Goal: Contribute content: Contribute content

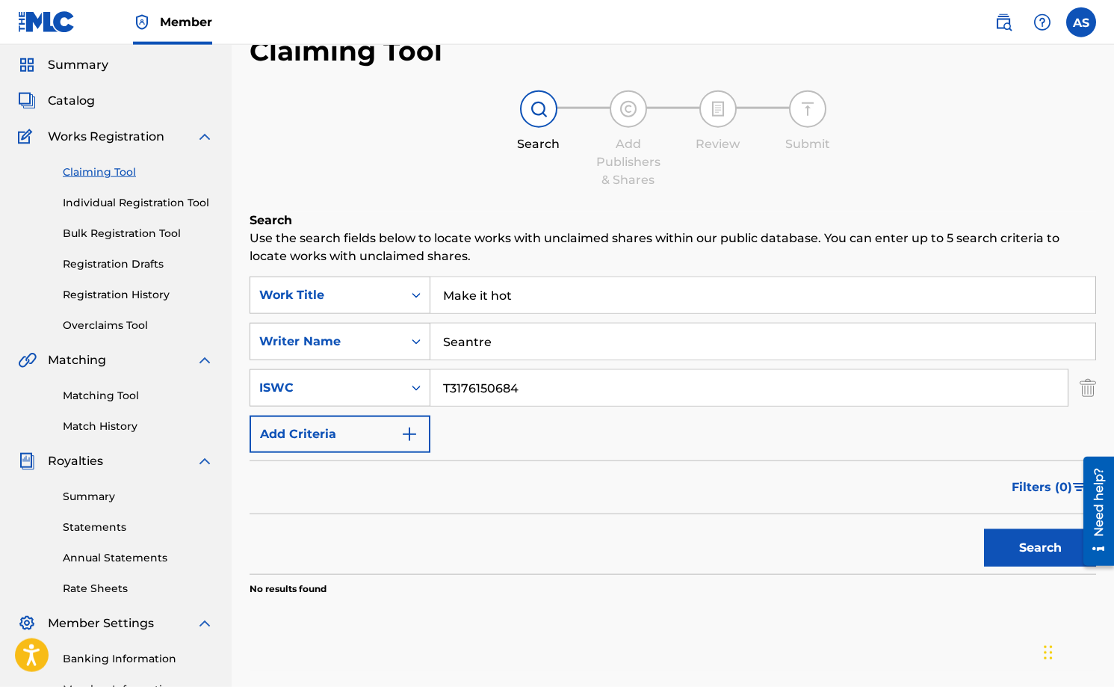
scroll to position [37, 0]
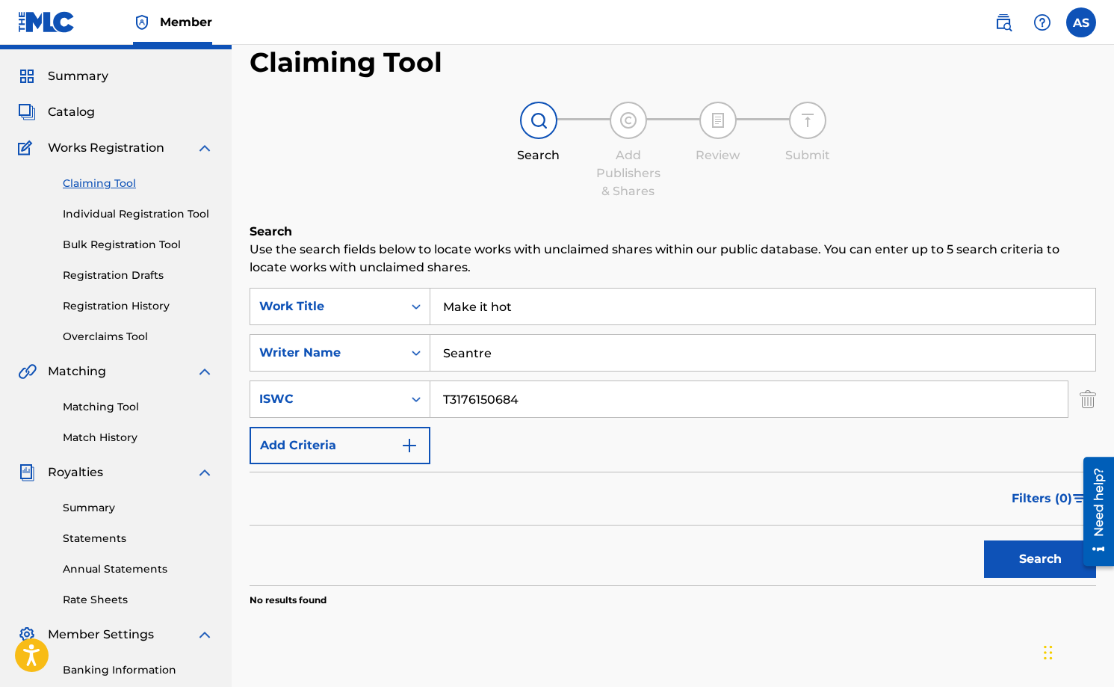
click at [123, 238] on link "Bulk Registration Tool" at bounding box center [138, 245] width 151 height 16
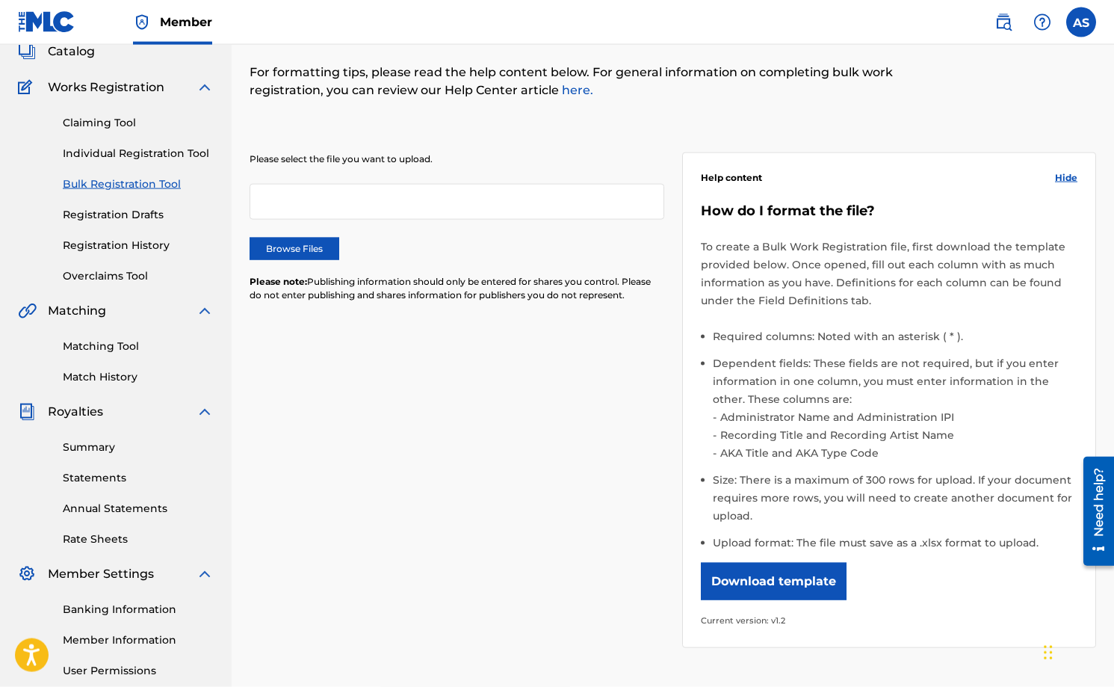
scroll to position [120, 0]
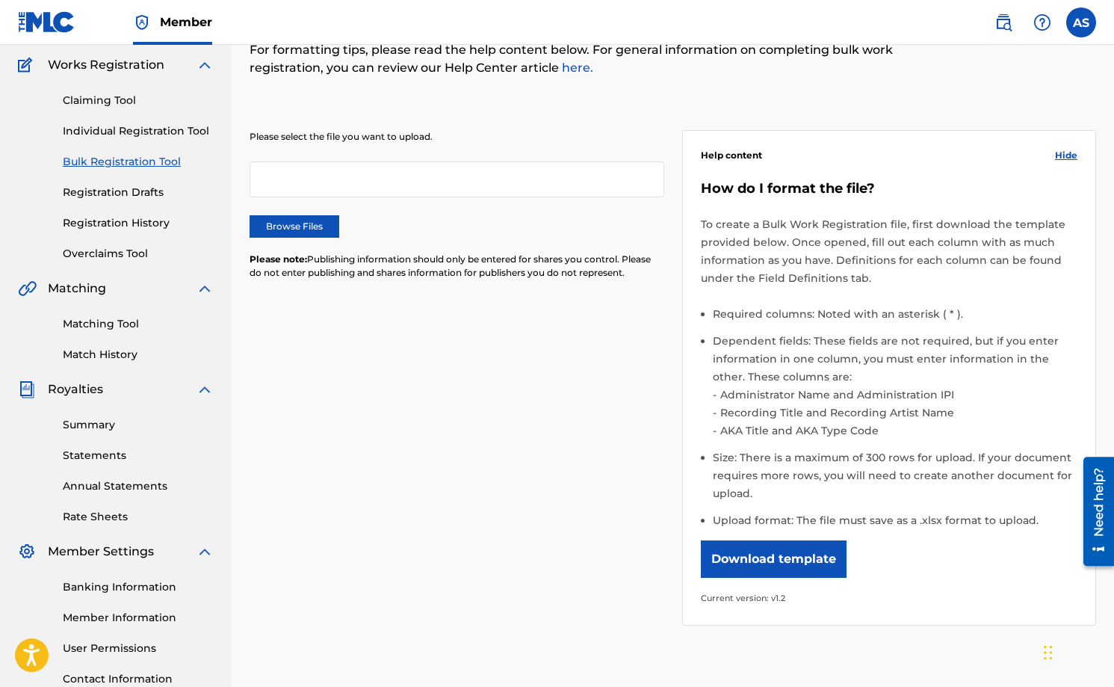
click at [303, 232] on label "Browse Files" at bounding box center [295, 226] width 90 height 22
click at [0, 0] on input "Browse Files" at bounding box center [0, 0] width 0 height 0
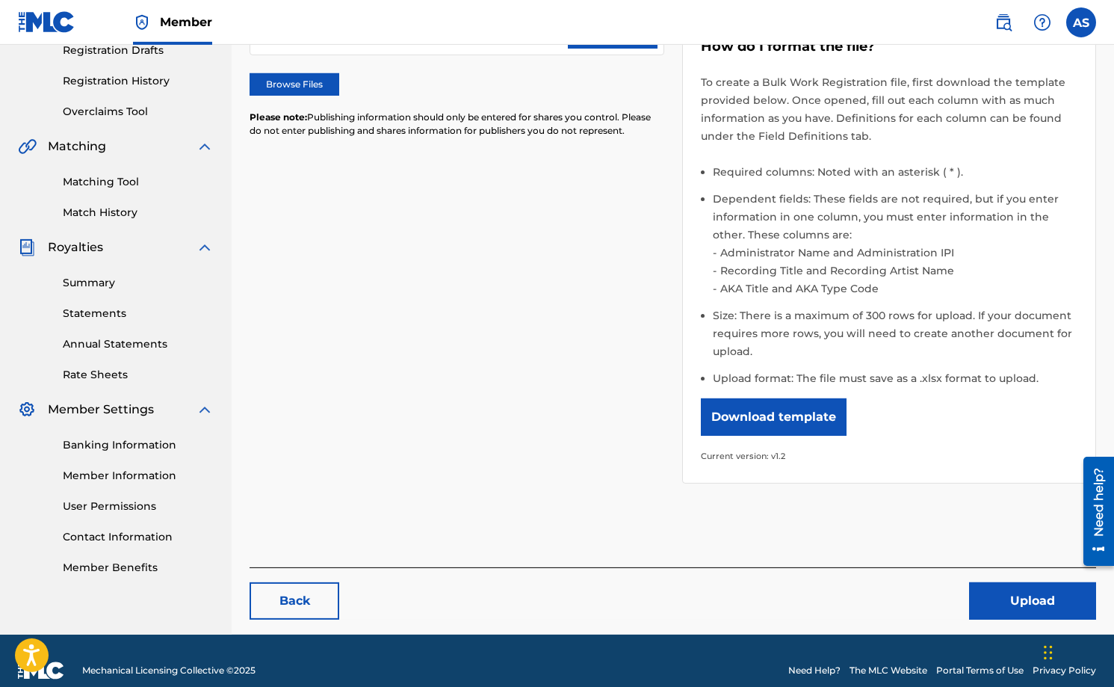
scroll to position [283, 0]
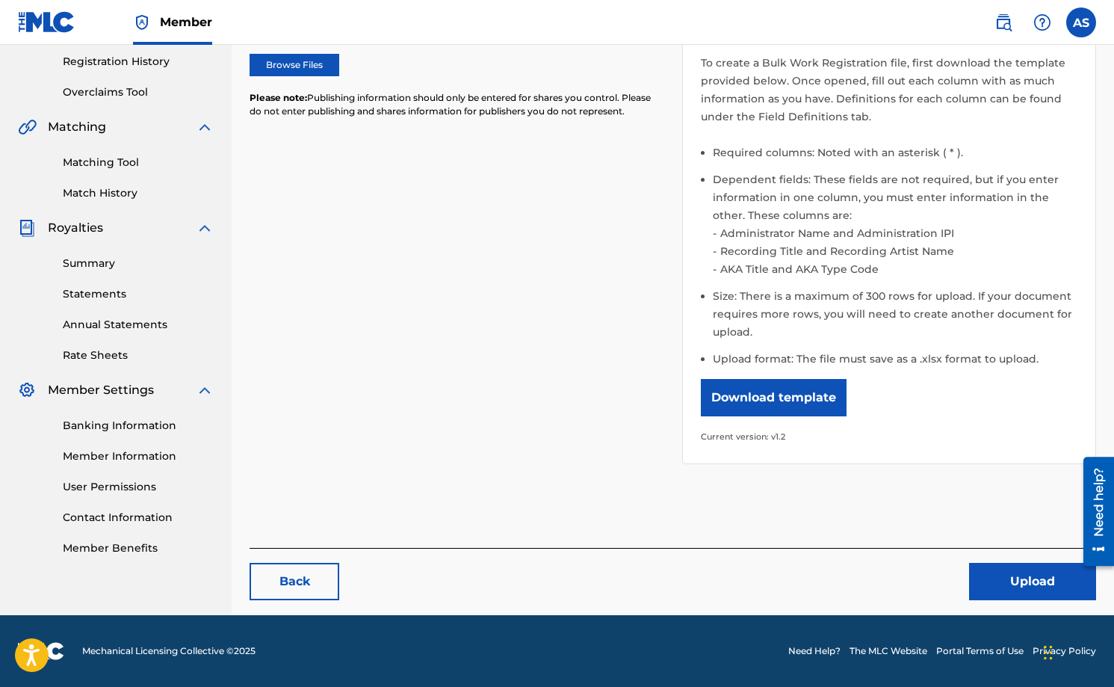
click at [994, 567] on button "Upload" at bounding box center [1032, 581] width 127 height 37
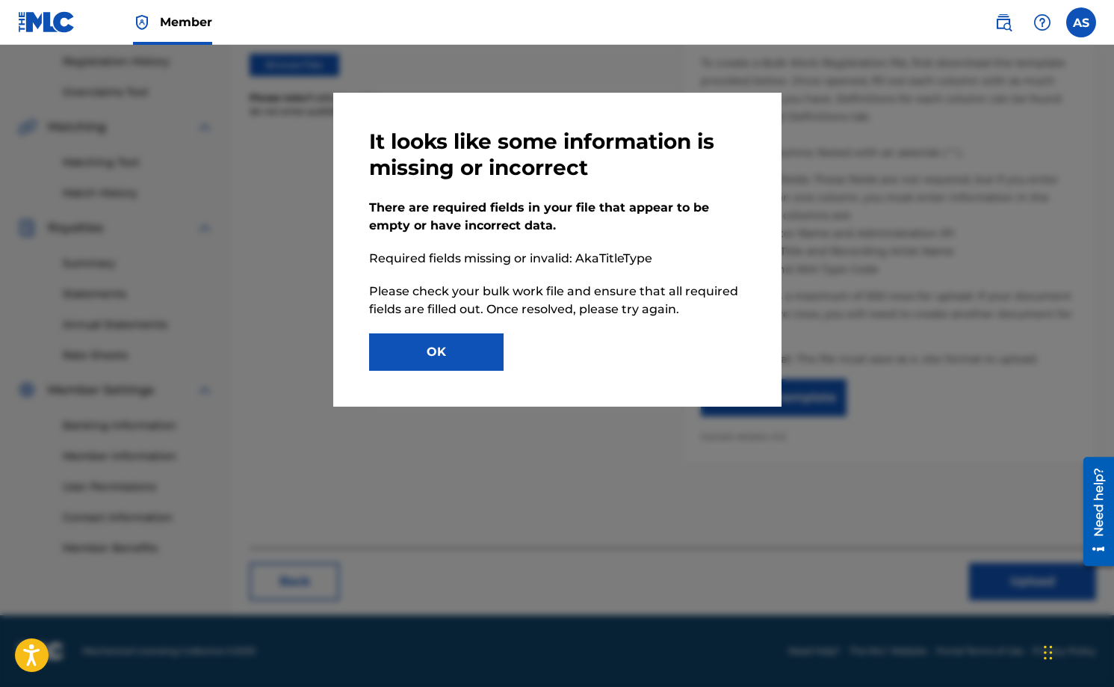
click at [460, 368] on button "OK" at bounding box center [436, 351] width 135 height 37
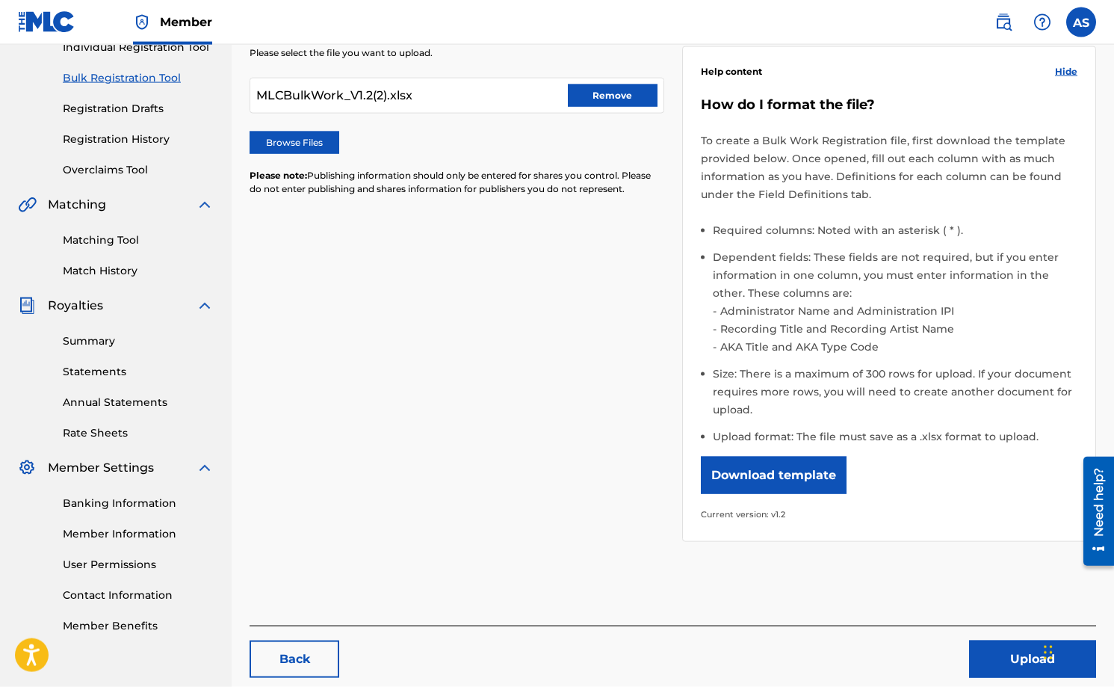
scroll to position [103, 0]
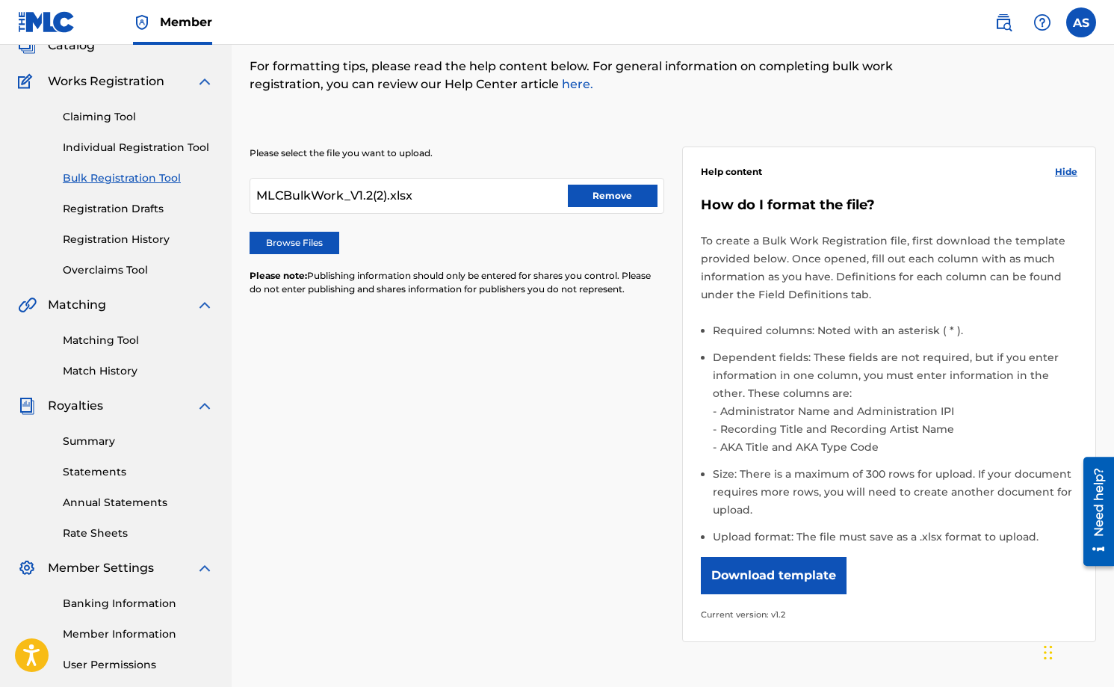
click at [596, 198] on button "Remove" at bounding box center [613, 196] width 90 height 22
click at [315, 235] on label "Browse Files" at bounding box center [295, 243] width 90 height 22
click at [0, 0] on input "Browse Files" at bounding box center [0, 0] width 0 height 0
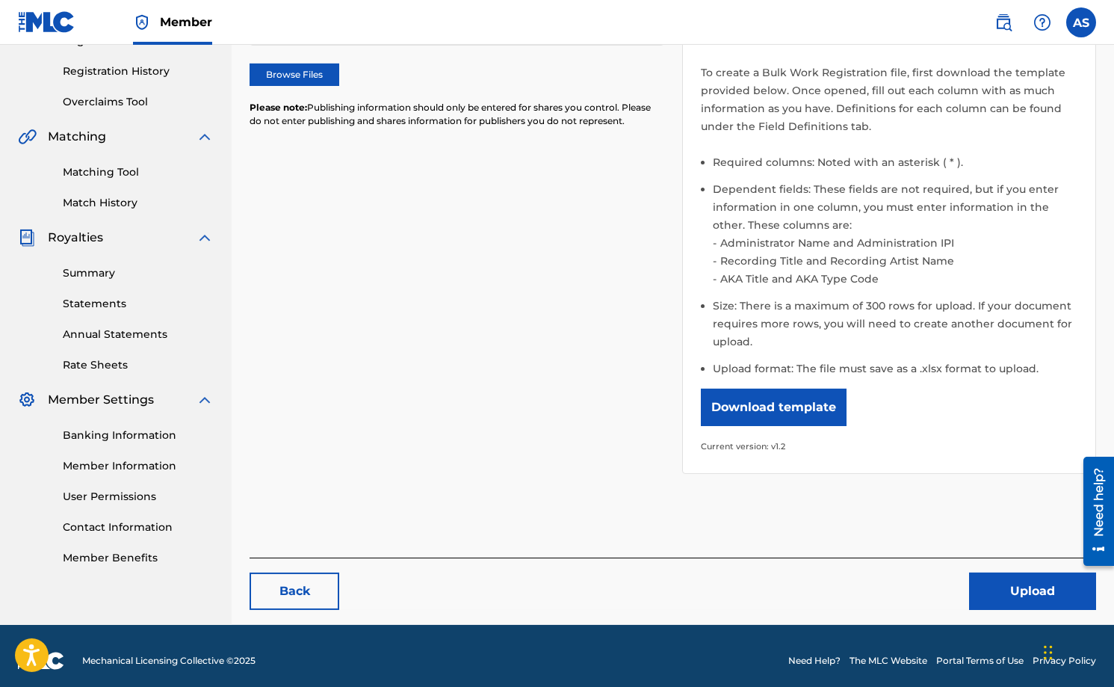
scroll to position [283, 0]
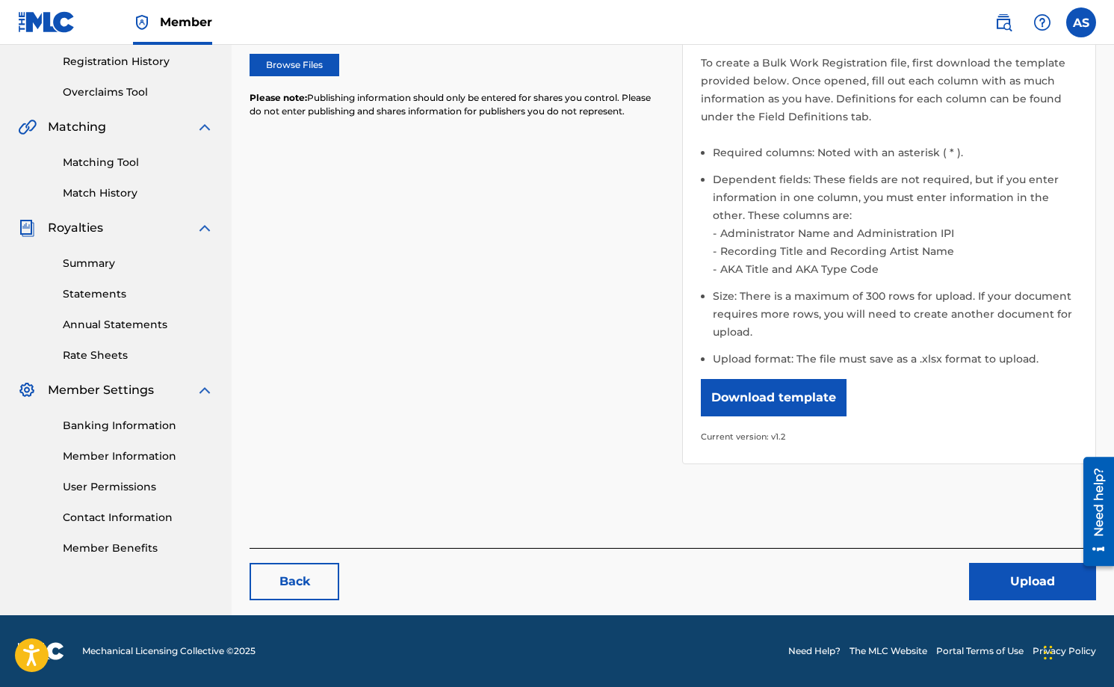
click at [1021, 576] on button "Upload" at bounding box center [1032, 581] width 127 height 37
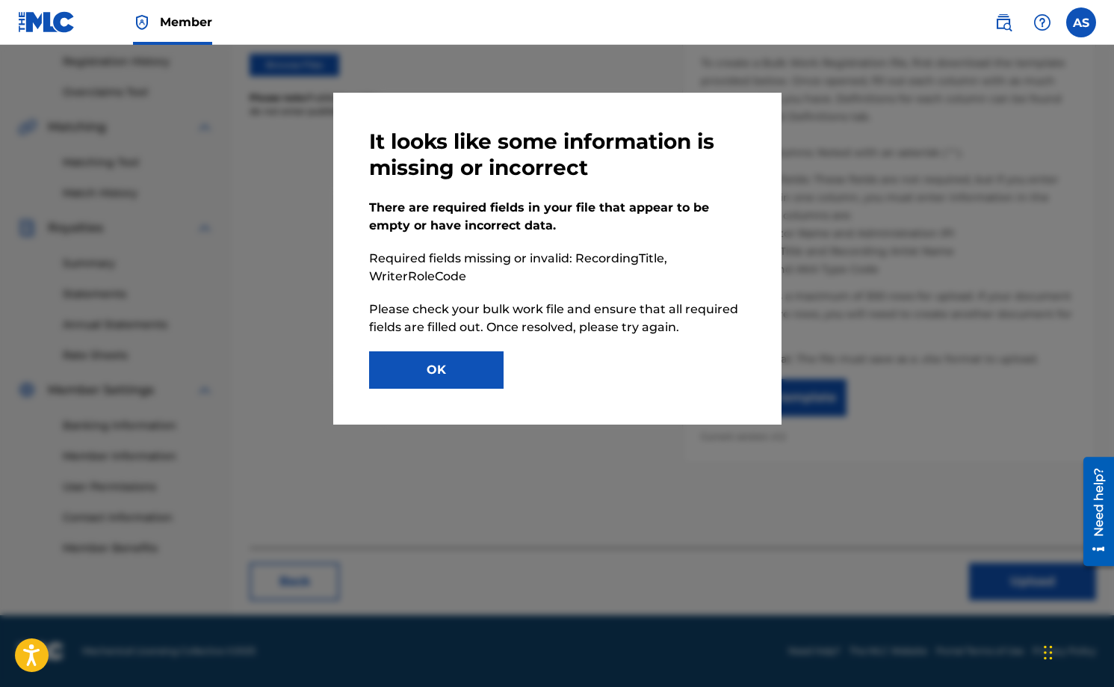
click at [445, 360] on button "OK" at bounding box center [436, 369] width 135 height 37
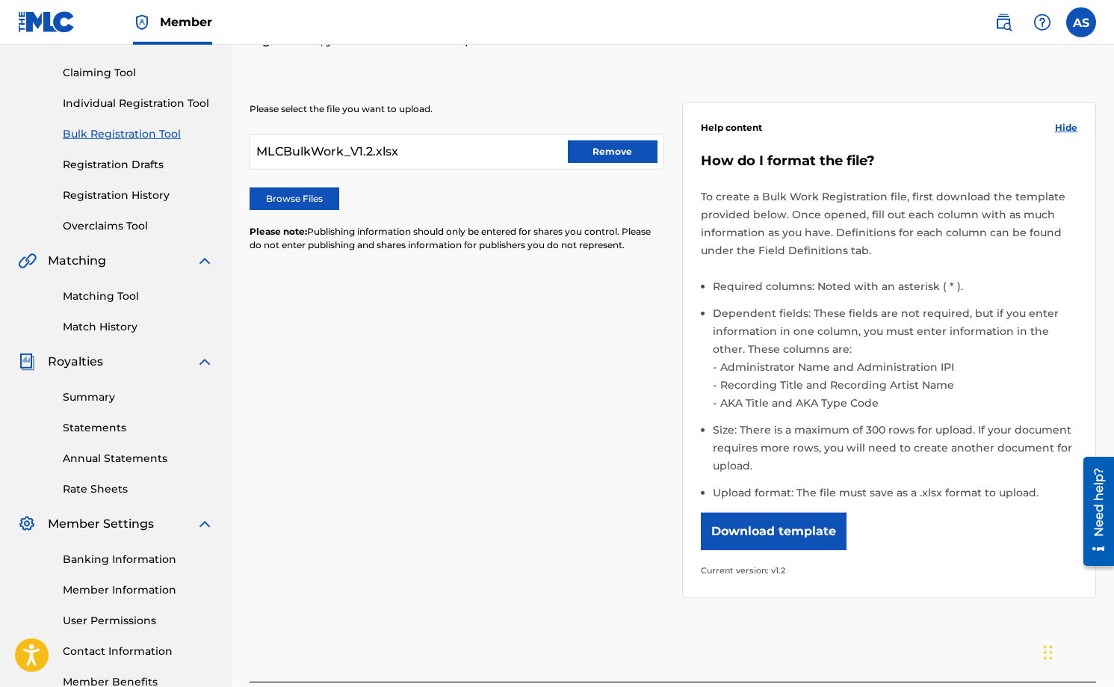
scroll to position [103, 0]
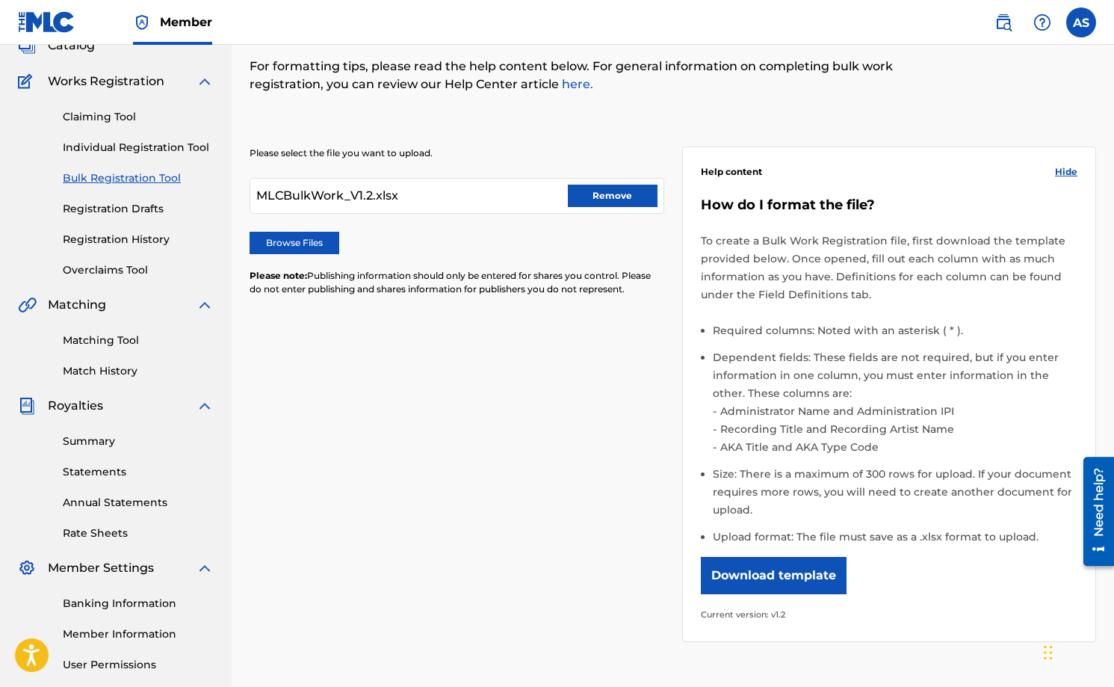
click at [632, 200] on button "Remove" at bounding box center [613, 196] width 90 height 22
click at [327, 230] on div "Please select the file you want to upload. Browse Files Please note: Publishing…" at bounding box center [457, 230] width 415 height 167
click at [322, 248] on label "Browse Files" at bounding box center [295, 243] width 90 height 22
click at [0, 0] on input "Browse Files" at bounding box center [0, 0] width 0 height 0
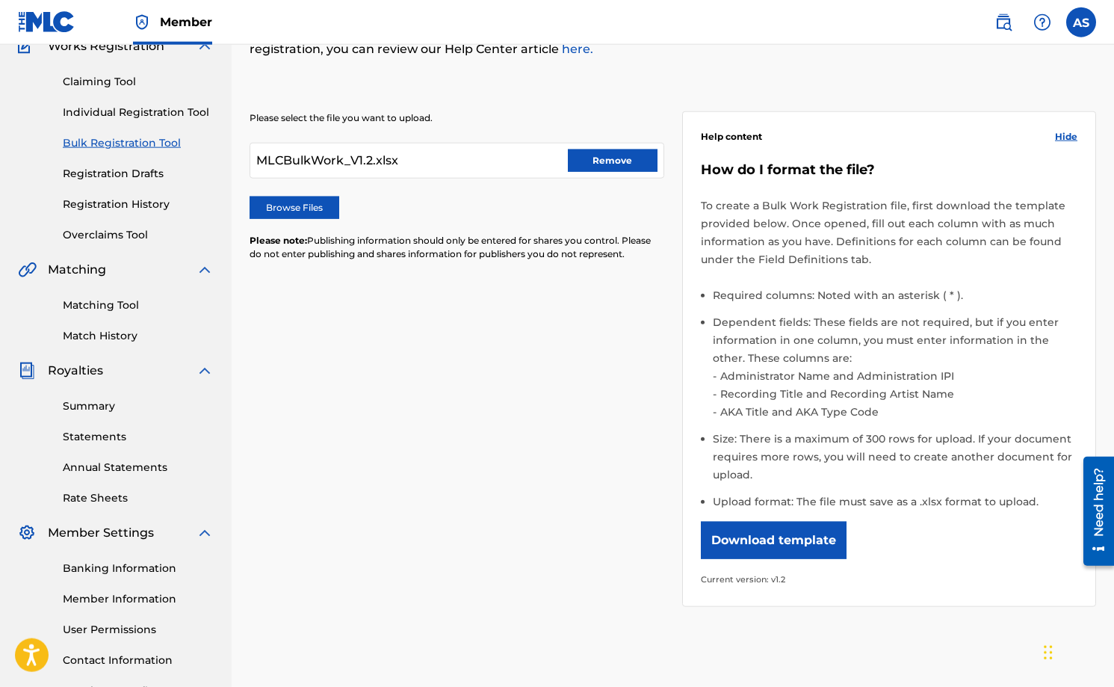
scroll to position [283, 0]
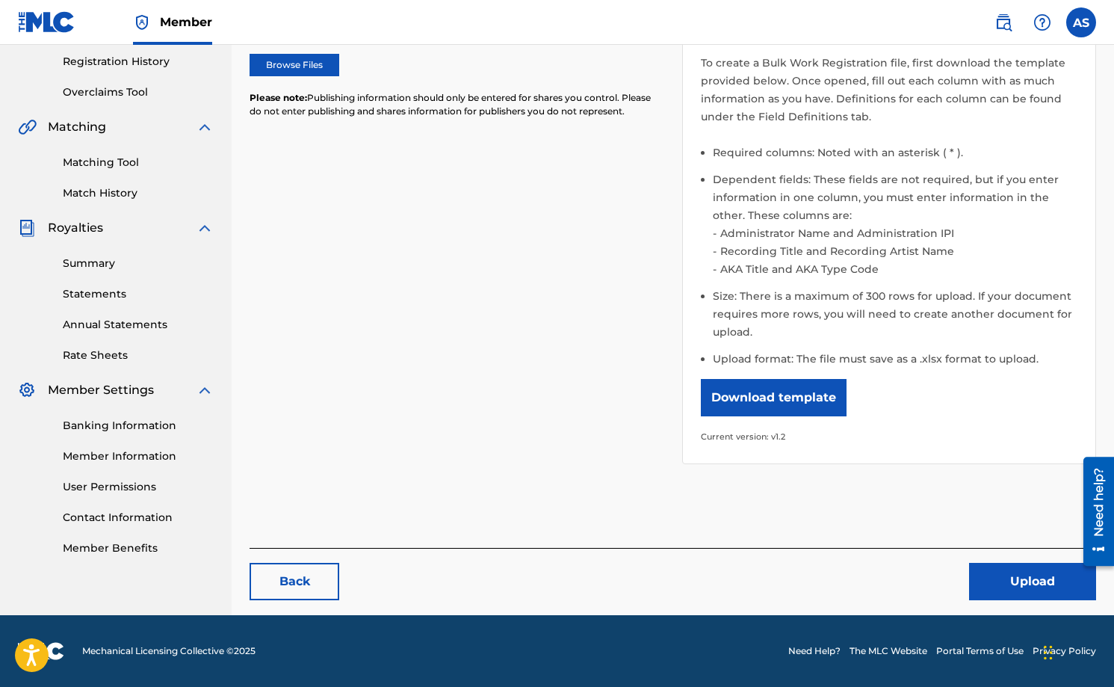
click at [984, 593] on button "Upload" at bounding box center [1032, 581] width 127 height 37
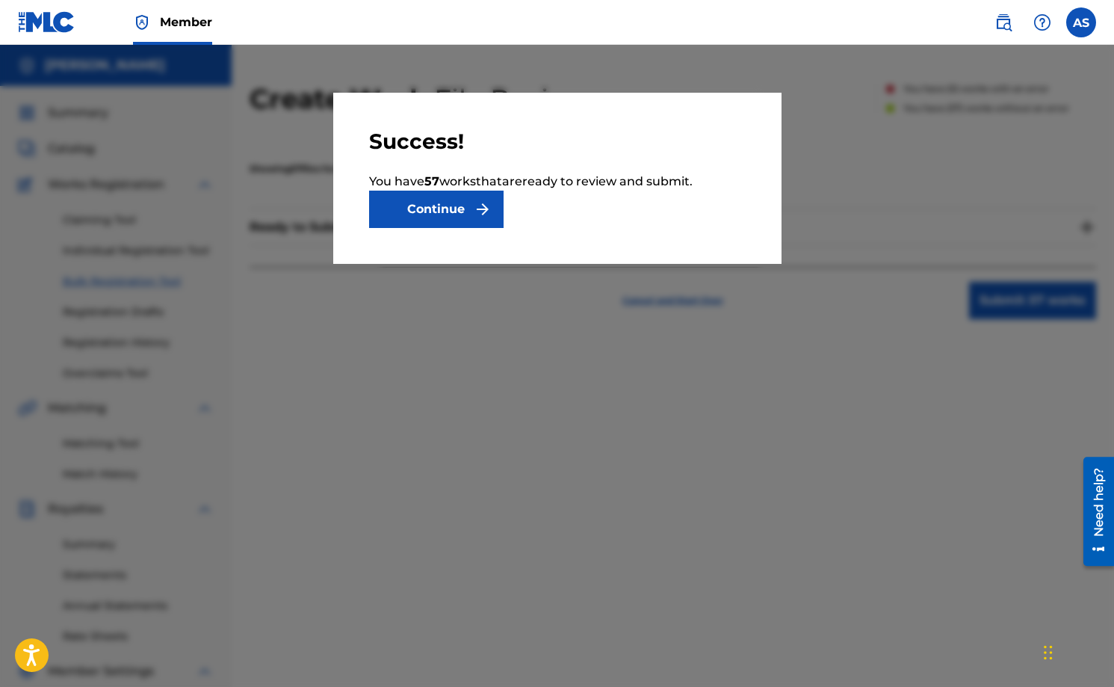
click at [433, 202] on button "Continue" at bounding box center [436, 209] width 135 height 37
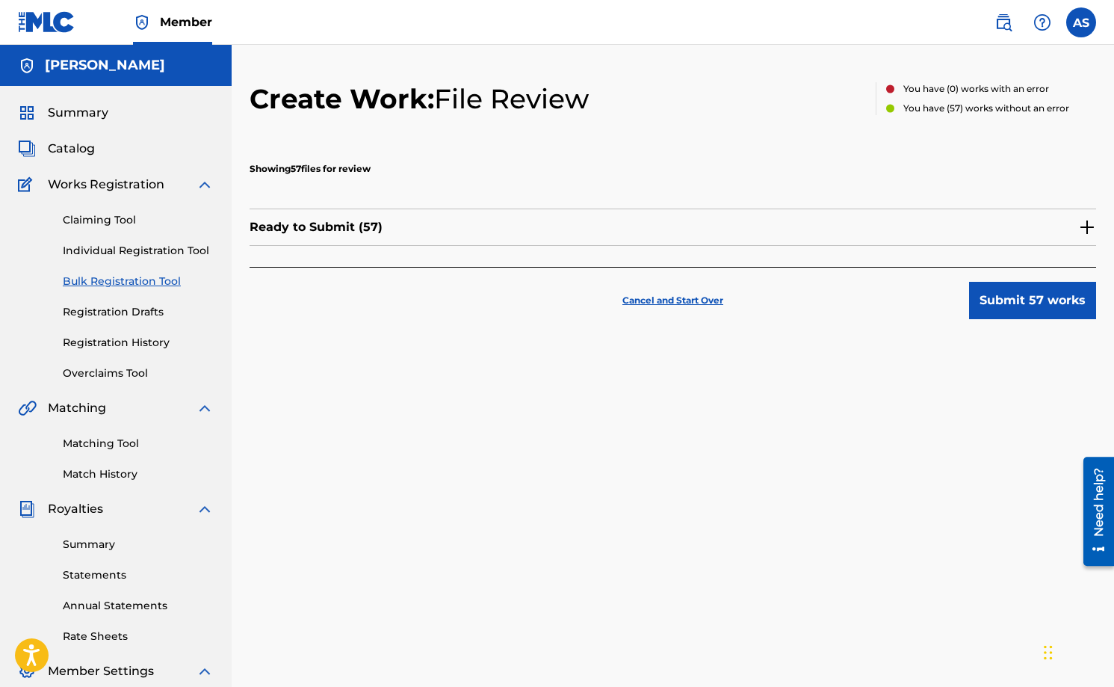
click at [1026, 306] on button "Submit 57 works" at bounding box center [1032, 300] width 127 height 37
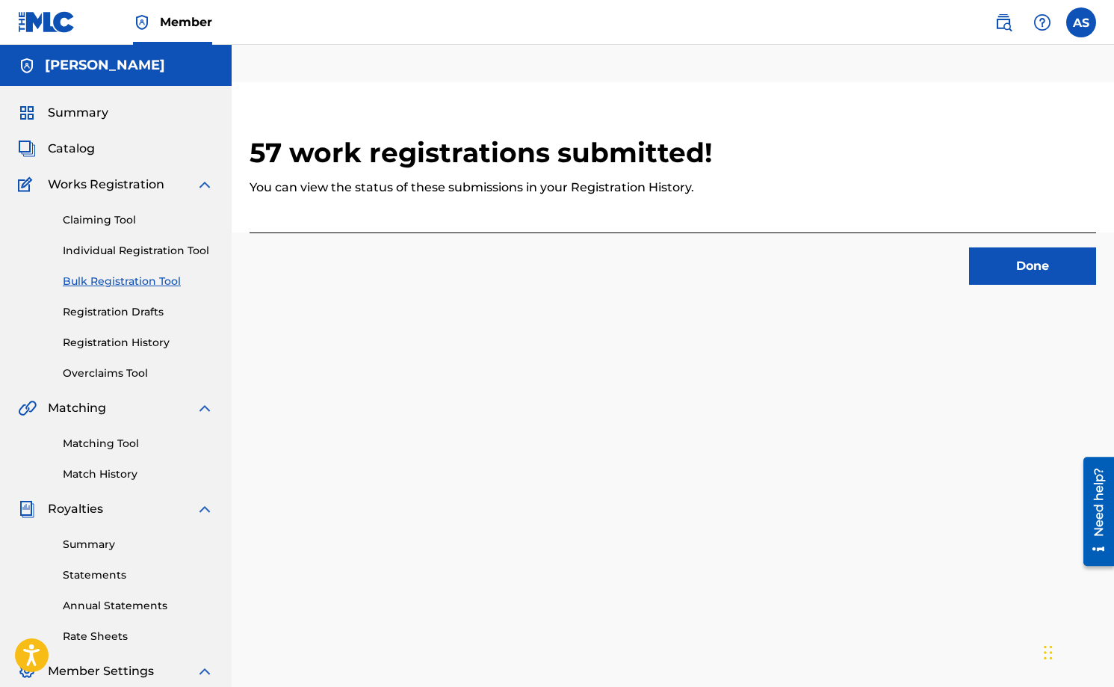
click at [1032, 262] on button "Done" at bounding box center [1032, 265] width 127 height 37
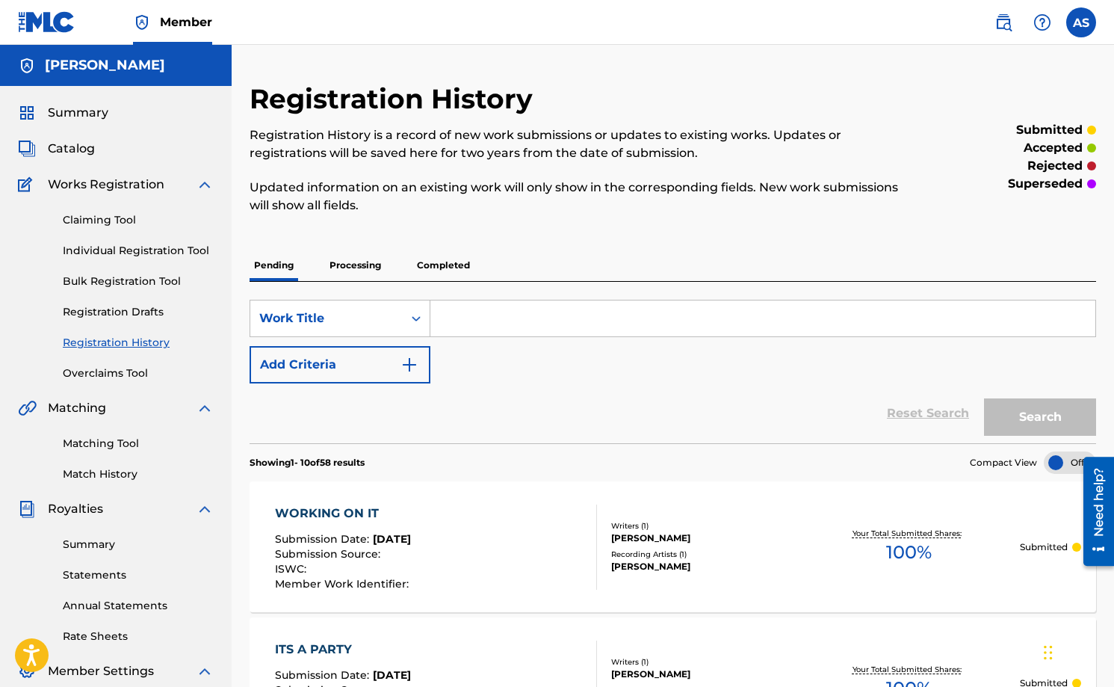
click at [435, 260] on p "Completed" at bounding box center [444, 265] width 62 height 31
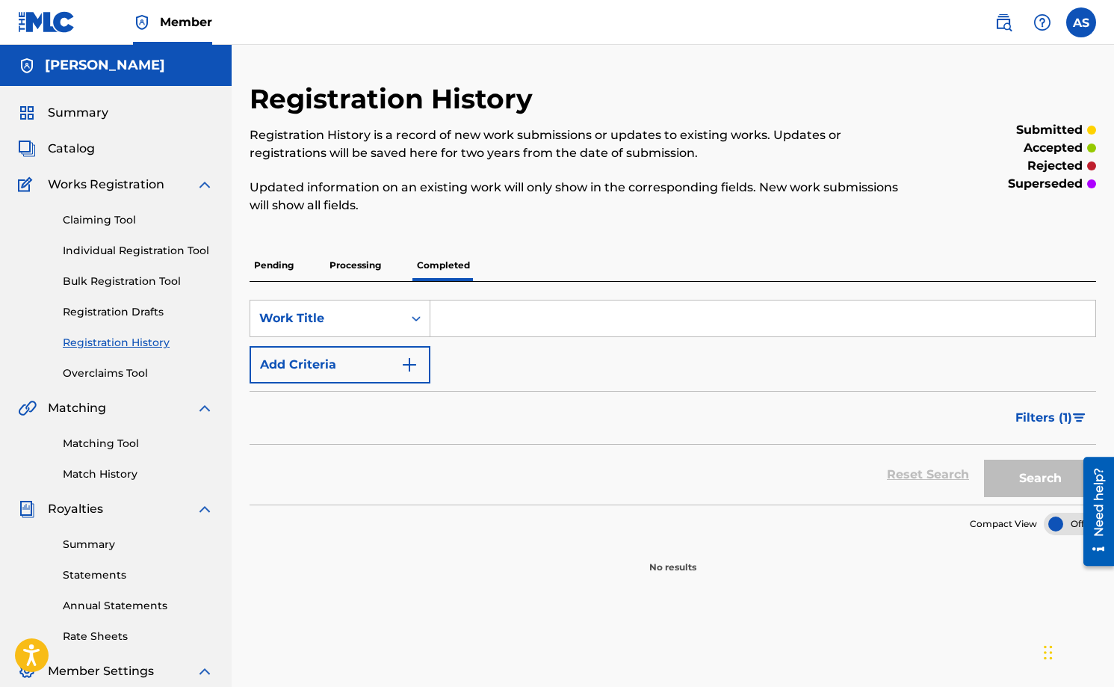
click at [368, 259] on p "Processing" at bounding box center [355, 265] width 61 height 31
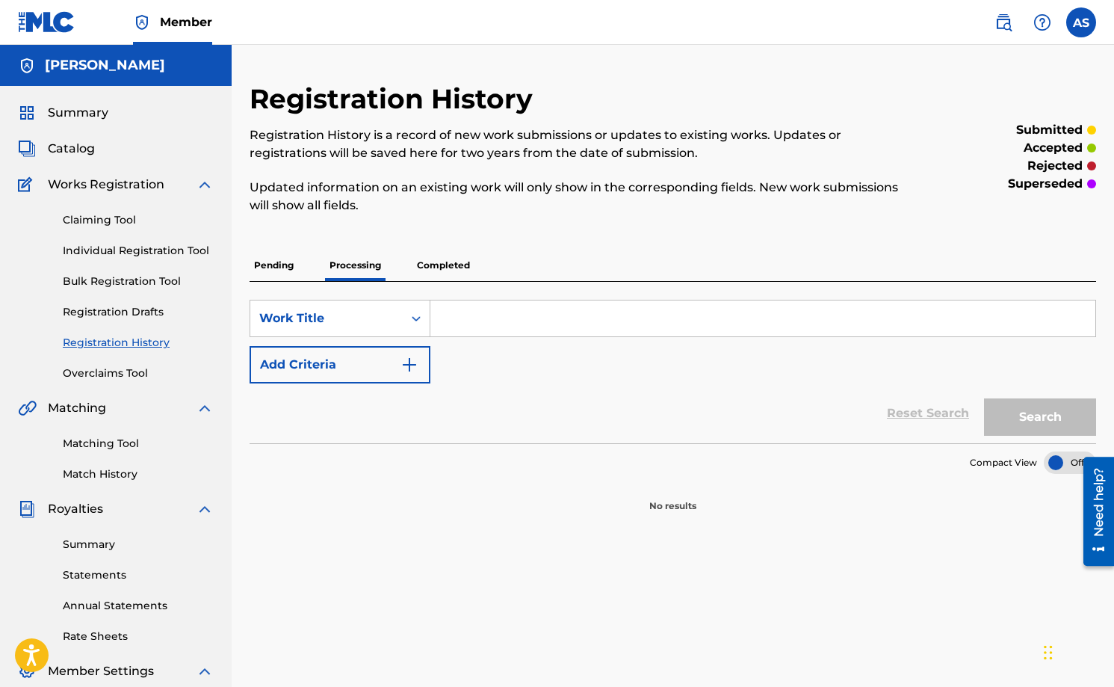
click at [268, 260] on p "Pending" at bounding box center [274, 265] width 49 height 31
